Goal: Information Seeking & Learning: Learn about a topic

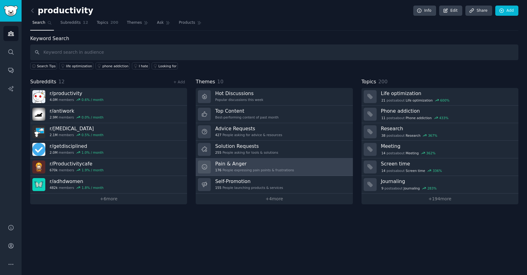
click at [254, 160] on link "Pain & Anger 176 People expressing pain points & frustrations" at bounding box center [274, 167] width 157 height 18
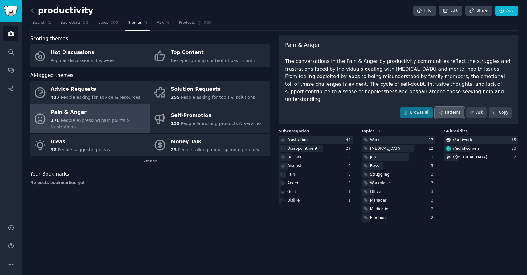
click at [450, 107] on link "Patterns" at bounding box center [450, 112] width 29 height 10
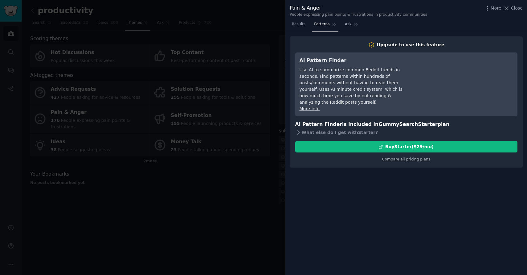
click at [273, 19] on div at bounding box center [263, 137] width 527 height 275
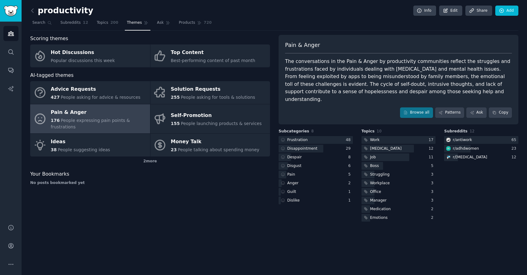
click at [300, 22] on nav "Search Subreddits 12 Topics 200 Themes Ask Products 720" at bounding box center [274, 24] width 489 height 13
click at [300, 21] on nav "Search Subreddits 12 Topics 200 Themes Ask Products 720" at bounding box center [274, 24] width 489 height 13
click at [381, 16] on div "productivity Info Edit Share Add" at bounding box center [274, 12] width 489 height 13
click at [298, 137] on div "Frustration 48 Disappointment 29 Despair 8 Disgust 6 Pain 5 Anger 2 Guilt 1 Dis…" at bounding box center [316, 170] width 74 height 68
click at [304, 137] on div "Frustration" at bounding box center [298, 140] width 20 height 6
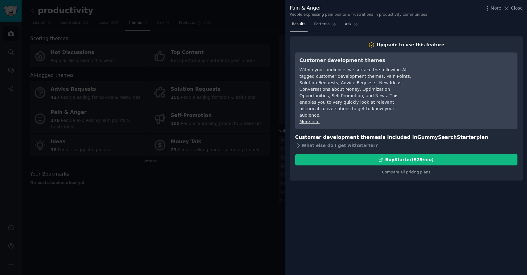
click at [252, 193] on div at bounding box center [263, 137] width 527 height 275
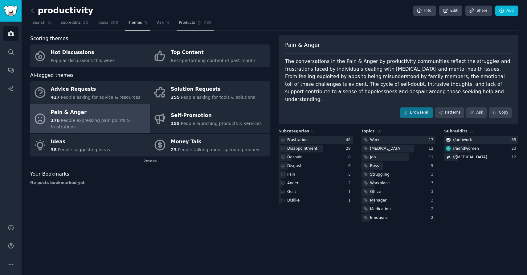
click at [196, 27] on link "Products 720" at bounding box center [195, 24] width 37 height 13
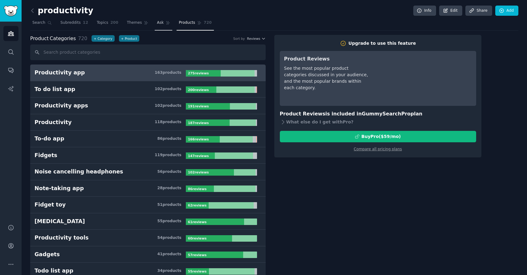
click at [155, 26] on link "Ask" at bounding box center [164, 24] width 18 height 13
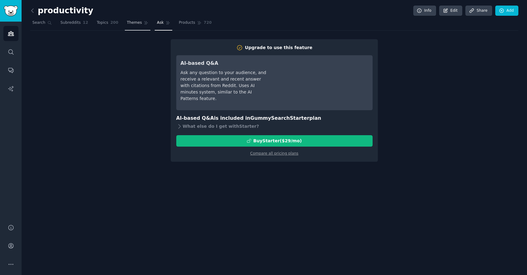
click at [129, 21] on span "Themes" at bounding box center [134, 23] width 15 height 6
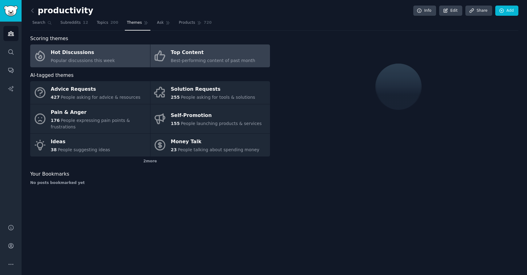
click at [198, 59] on span "Best-performing content of past month" at bounding box center [213, 60] width 85 height 5
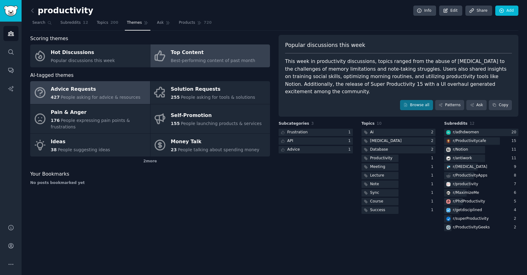
click at [112, 94] on div "Advice Requests" at bounding box center [96, 90] width 90 height 10
